Goal: Information Seeking & Learning: Compare options

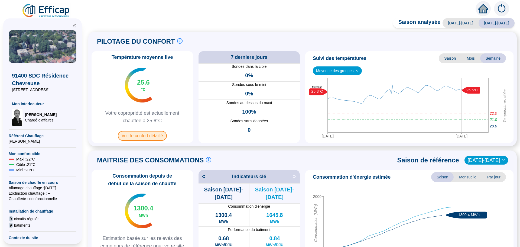
click at [140, 137] on span "Voir le confort détaillé" at bounding box center [142, 136] width 49 height 10
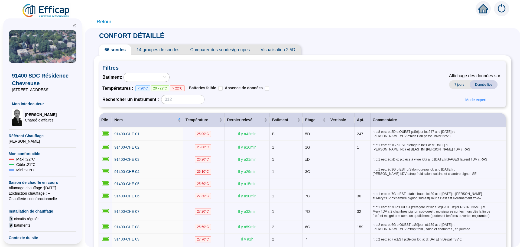
click at [225, 50] on span "Comparer des sondes/groupes" at bounding box center [220, 49] width 70 height 11
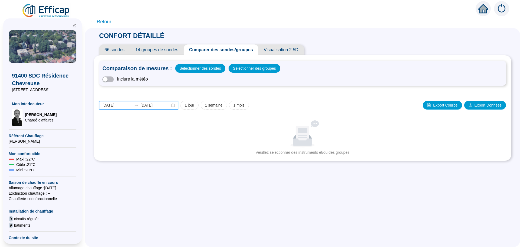
click at [126, 105] on input "[DATE]" at bounding box center [117, 105] width 30 height 6
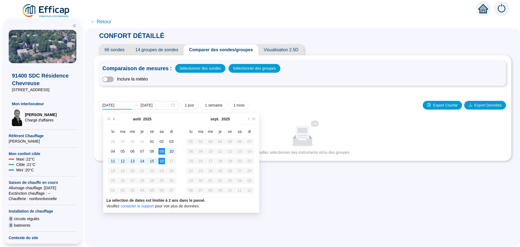
click at [116, 119] on button "Mois précédent (PageUp)" at bounding box center [114, 118] width 6 height 11
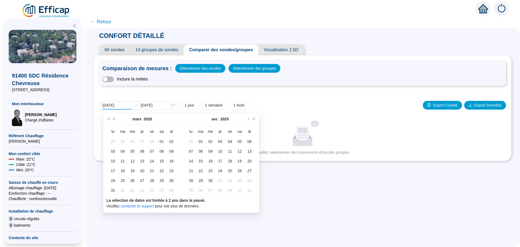
click at [116, 119] on button "Mois précédent (PageUp)" at bounding box center [114, 118] width 6 height 11
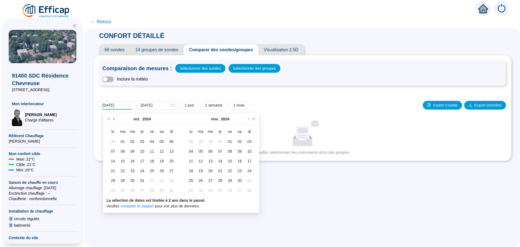
click at [116, 119] on button "Mois précédent (PageUp)" at bounding box center [114, 118] width 6 height 11
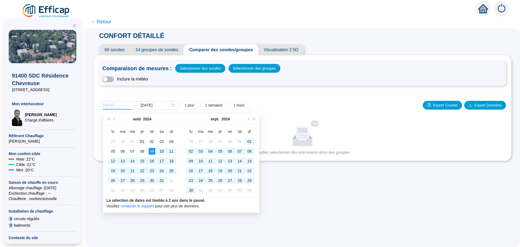
type input "[DATE]"
click at [142, 140] on div "01" at bounding box center [142, 141] width 6 height 6
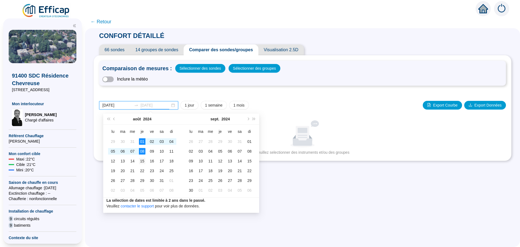
type input "[DATE]"
click at [142, 161] on div "15" at bounding box center [142, 161] width 6 height 6
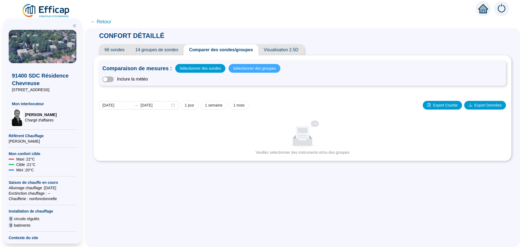
click at [241, 69] on span "Sélectionner des groupes" at bounding box center [254, 68] width 43 height 8
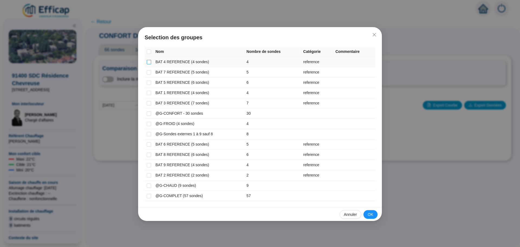
click at [150, 63] on input "checkbox" at bounding box center [149, 62] width 4 height 4
checkbox input "true"
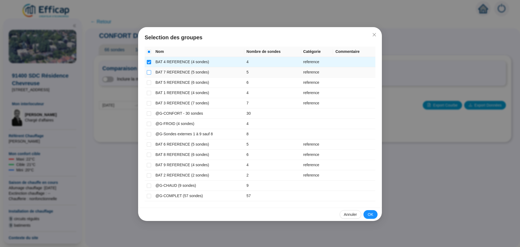
click at [149, 74] on input "checkbox" at bounding box center [149, 72] width 4 height 4
checkbox input "true"
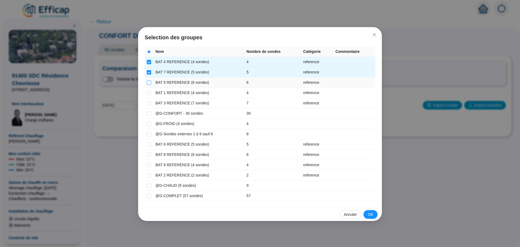
click at [149, 84] on input "checkbox" at bounding box center [149, 82] width 4 height 4
checkbox input "true"
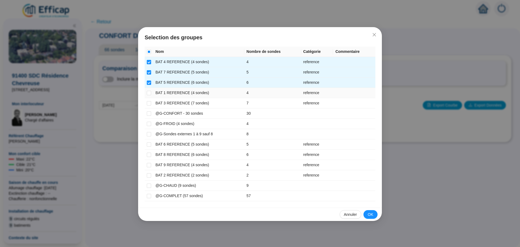
drag, startPoint x: 150, startPoint y: 93, endPoint x: 150, endPoint y: 96, distance: 3.5
click at [150, 94] on input "checkbox" at bounding box center [149, 93] width 4 height 4
checkbox input "true"
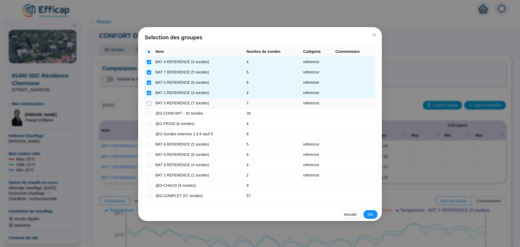
click at [149, 105] on input "checkbox" at bounding box center [149, 103] width 4 height 4
checkbox input "true"
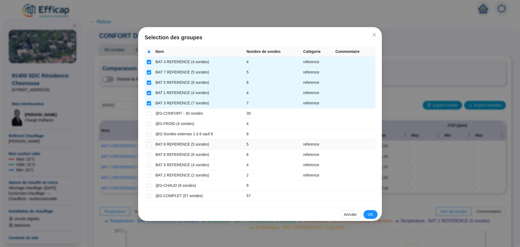
drag, startPoint x: 149, startPoint y: 145, endPoint x: 149, endPoint y: 148, distance: 3.0
click at [149, 147] on label at bounding box center [149, 144] width 4 height 6
click at [149, 146] on input "checkbox" at bounding box center [149, 144] width 4 height 4
checkbox input "true"
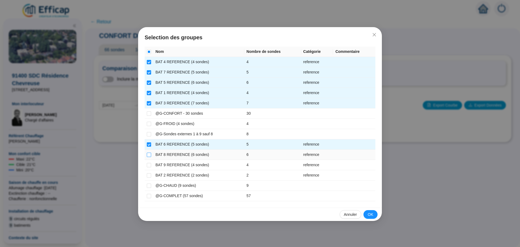
click at [148, 154] on input "checkbox" at bounding box center [149, 154] width 4 height 4
checkbox input "true"
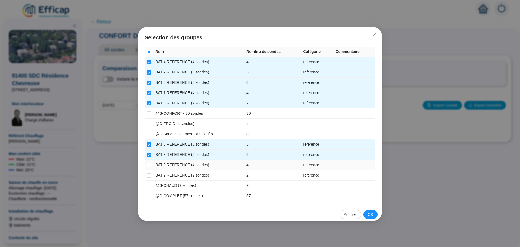
drag, startPoint x: 148, startPoint y: 165, endPoint x: 148, endPoint y: 170, distance: 5.4
click at [148, 166] on input "checkbox" at bounding box center [149, 165] width 4 height 4
checkbox input "true"
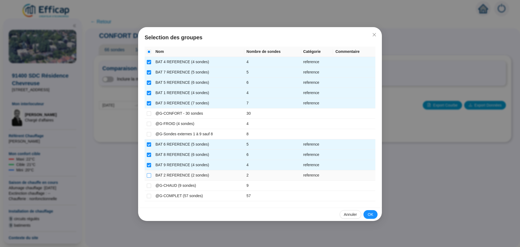
click at [149, 176] on input "checkbox" at bounding box center [149, 175] width 4 height 4
checkbox input "true"
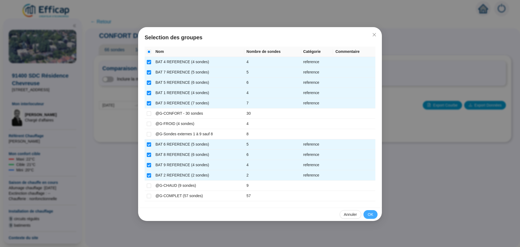
click at [372, 215] on span "OK" at bounding box center [370, 214] width 5 height 6
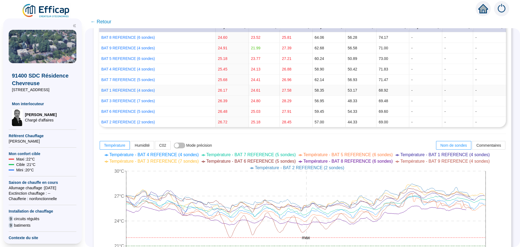
scroll to position [217, 0]
